Goal: Task Accomplishment & Management: Manage account settings

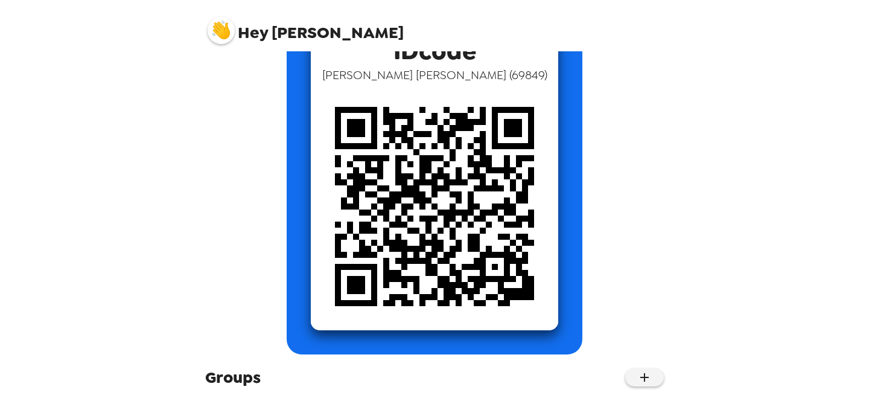
scroll to position [189, 0]
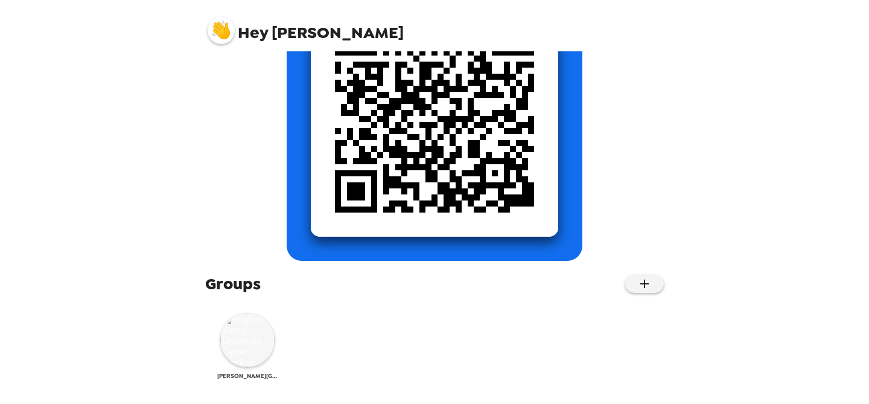
click at [252, 346] on img at bounding box center [247, 340] width 54 height 54
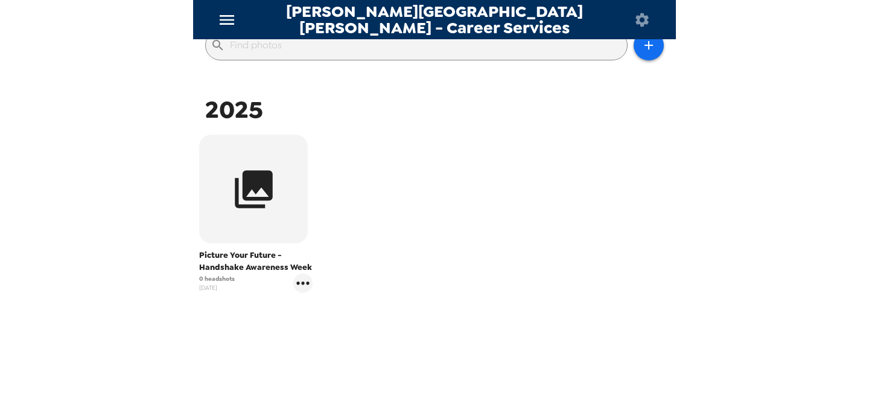
scroll to position [161, 0]
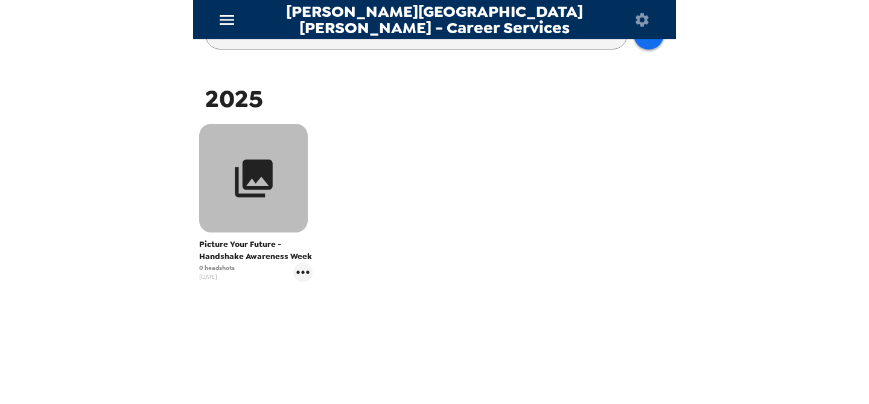
click at [242, 195] on icon "button" at bounding box center [254, 178] width 38 height 38
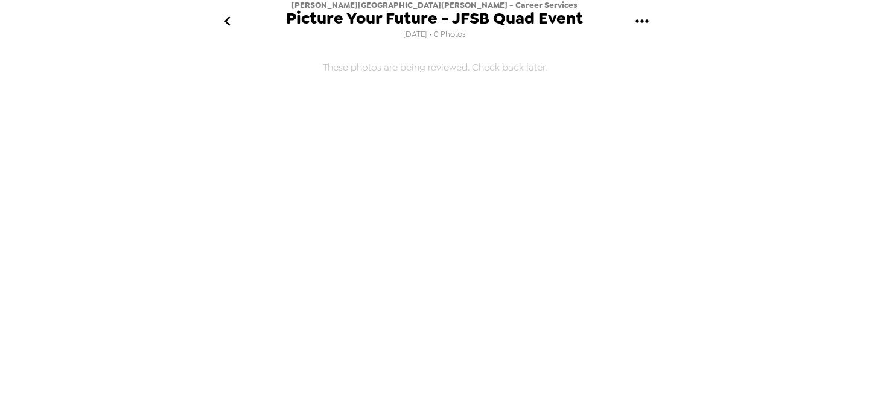
click at [234, 14] on icon "go back" at bounding box center [227, 20] width 19 height 19
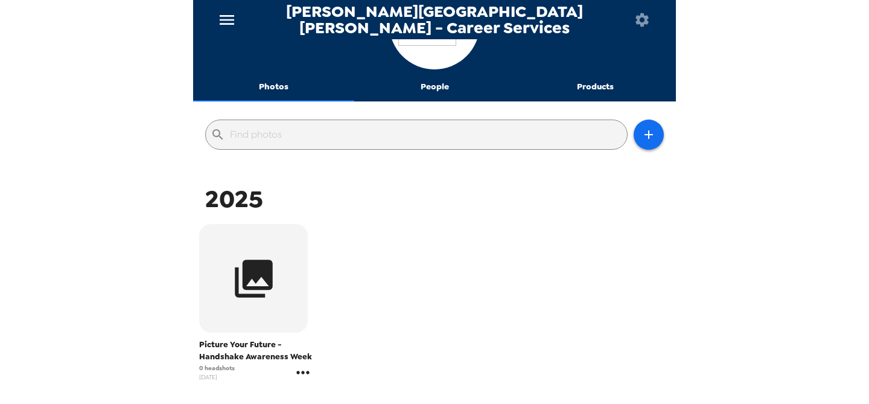
scroll to position [65, 0]
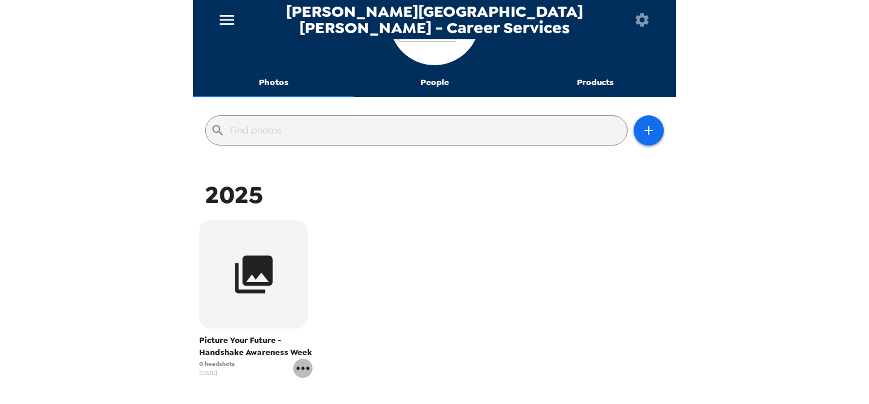
click at [307, 373] on icon "gallery menu" at bounding box center [302, 367] width 19 height 19
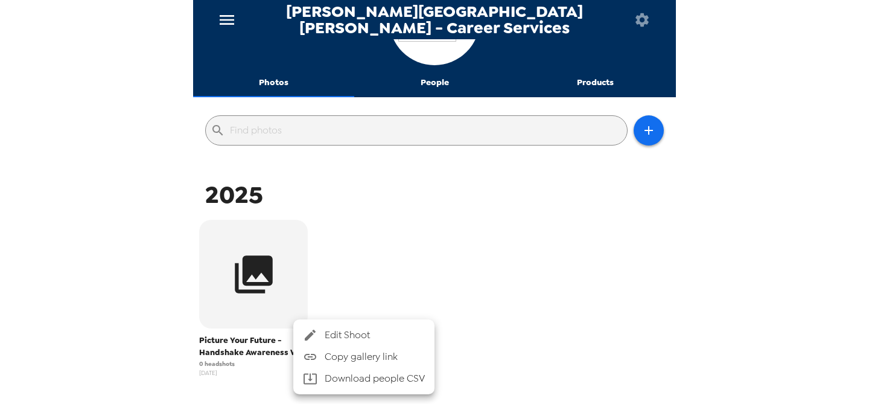
click at [328, 334] on span "Edit Shoot" at bounding box center [375, 335] width 100 height 14
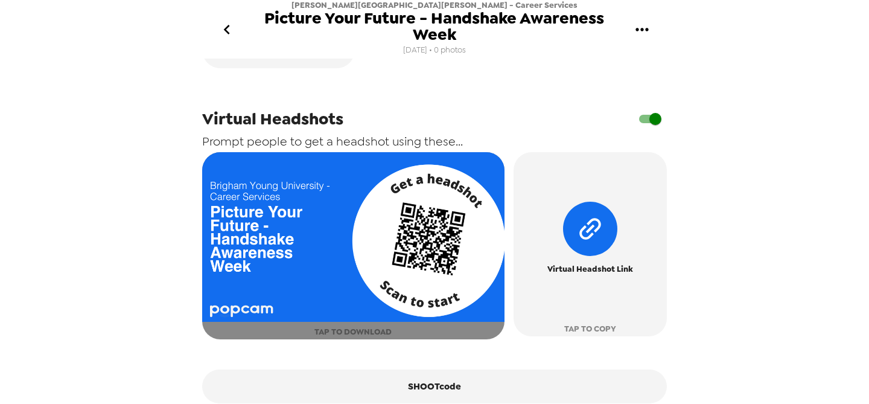
scroll to position [483, 0]
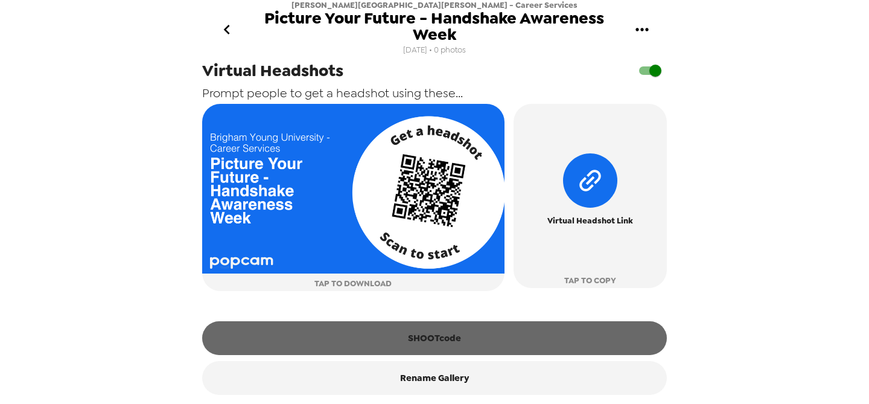
click at [416, 346] on button "SHOOTcode" at bounding box center [434, 338] width 465 height 34
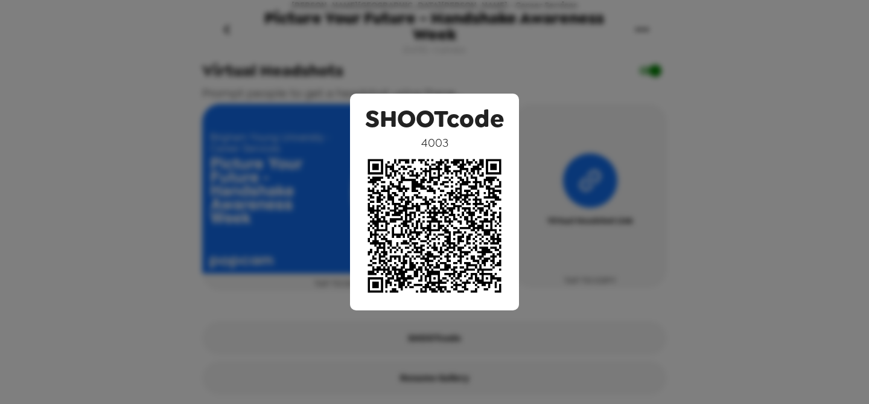
click at [215, 331] on div "SHOOTcode 4003" at bounding box center [434, 202] width 869 height 404
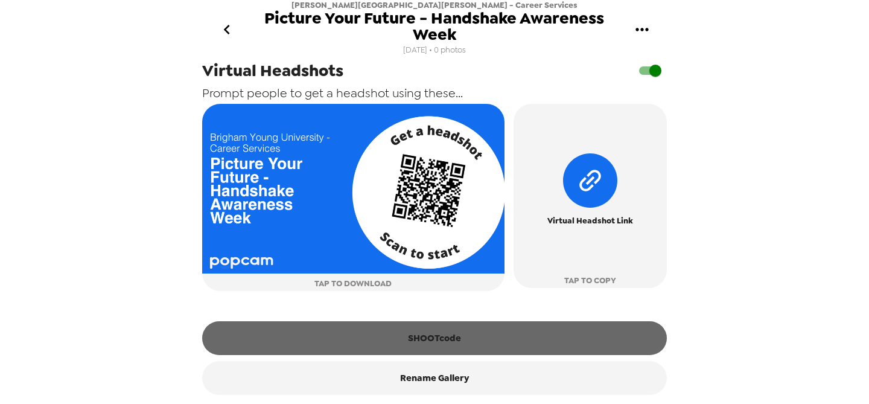
click at [314, 342] on button "SHOOTcode" at bounding box center [434, 338] width 465 height 34
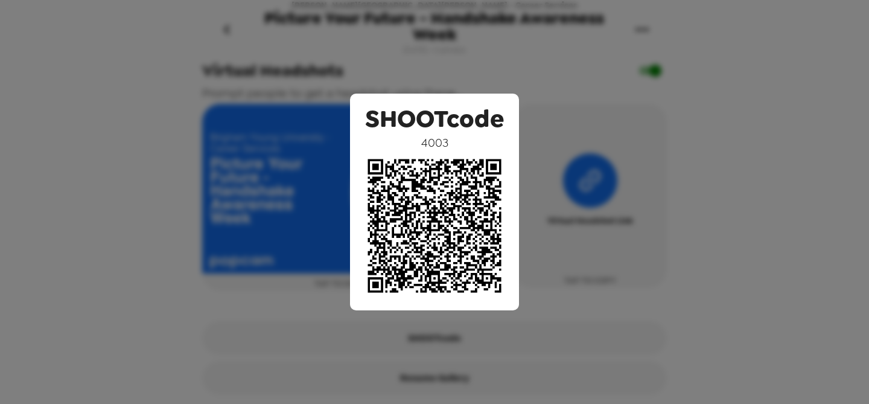
click at [33, 389] on div "SHOOTcode 4003" at bounding box center [434, 202] width 869 height 404
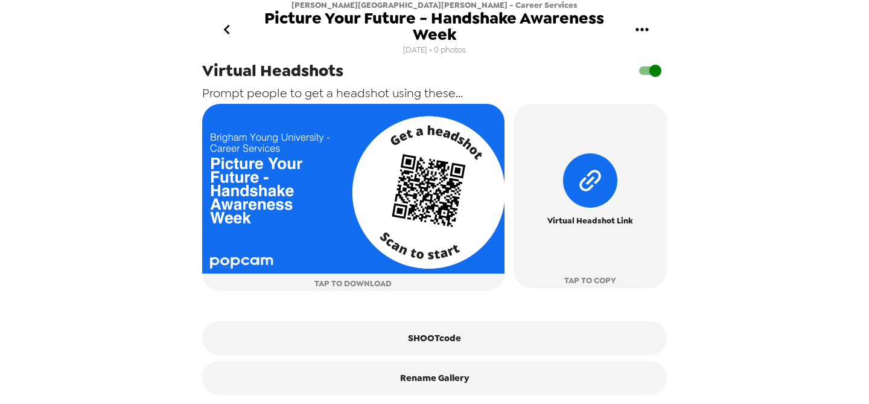
click at [200, 257] on div "Backdrop PopCam Headshots + Wed 9/10/25 - Thu 9/11/25 Ernest L. Wilkinson Stude…" at bounding box center [434, 231] width 483 height 345
click at [220, 16] on button "go back" at bounding box center [227, 29] width 39 height 39
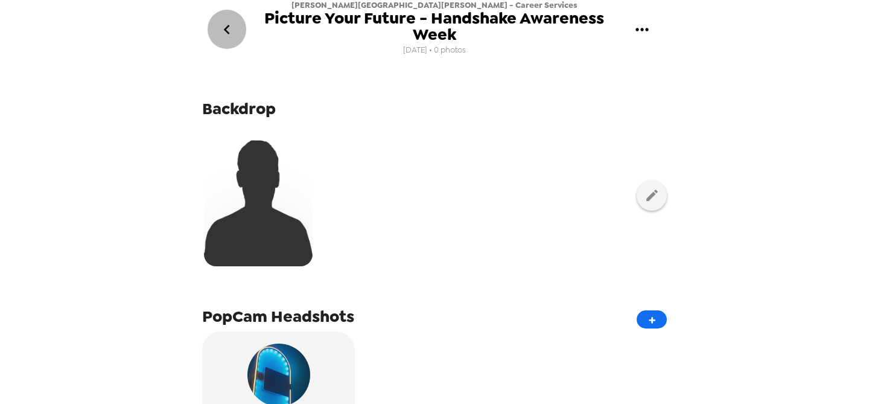
click at [231, 26] on icon "go back" at bounding box center [226, 29] width 19 height 19
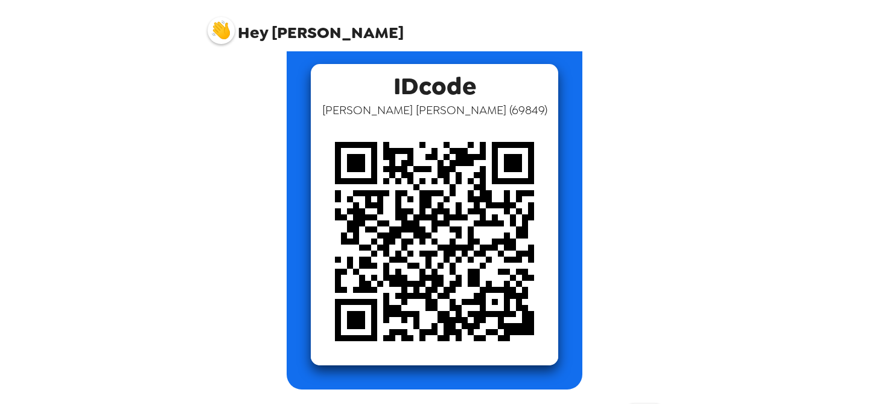
scroll to position [57, 0]
